Goal: Ask a question

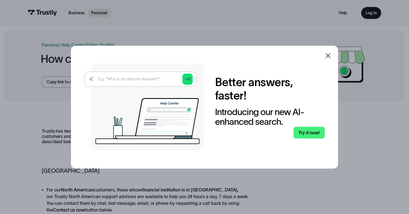
click at [326, 53] on icon at bounding box center [328, 55] width 5 height 5
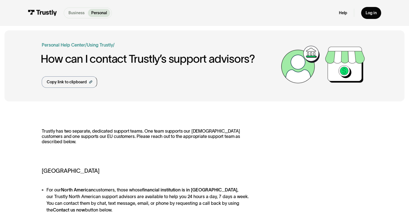
click at [78, 15] on p "Business" at bounding box center [77, 13] width 16 height 6
